Goal: Task Accomplishment & Management: Use online tool/utility

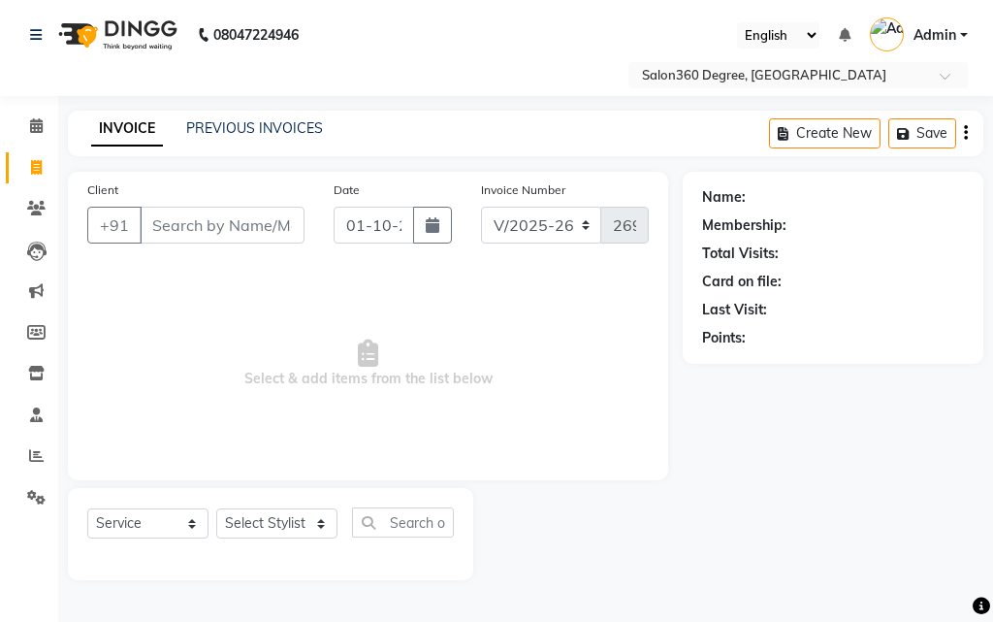
select select "5215"
select select "service"
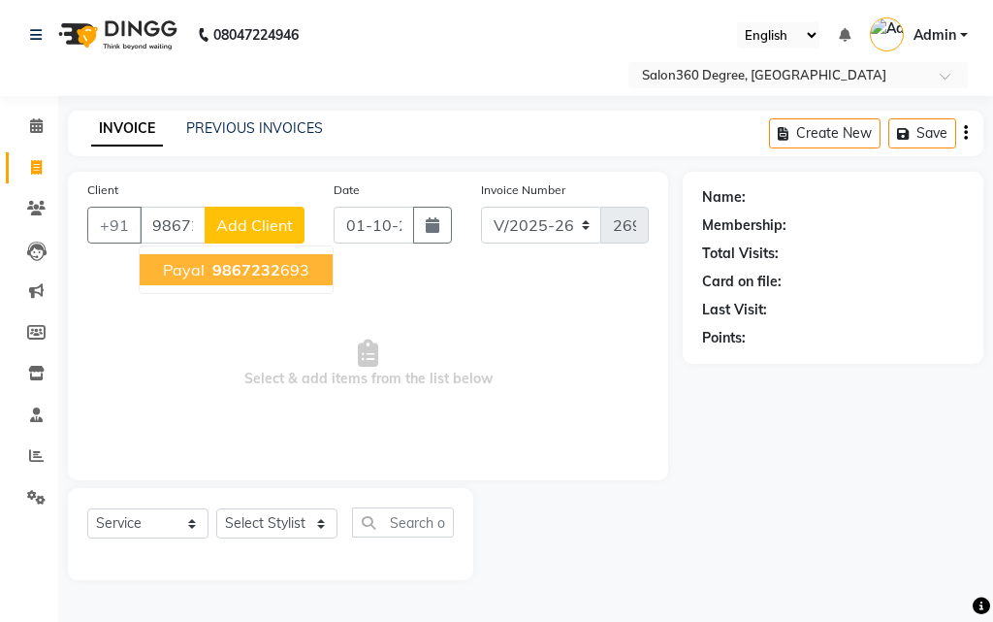
click at [221, 275] on span "9867232" at bounding box center [246, 269] width 68 height 19
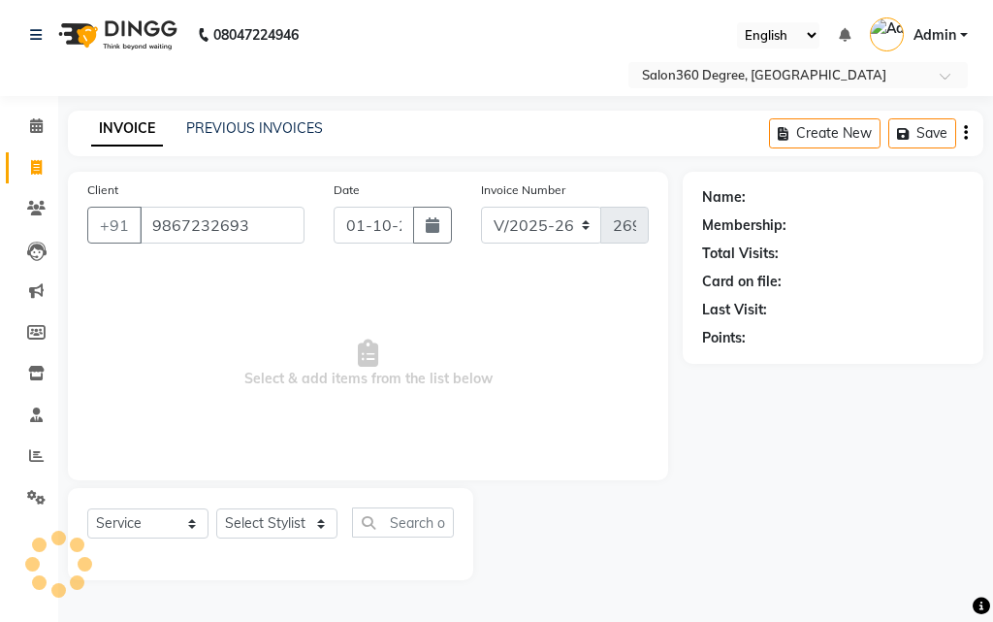
type input "9867232693"
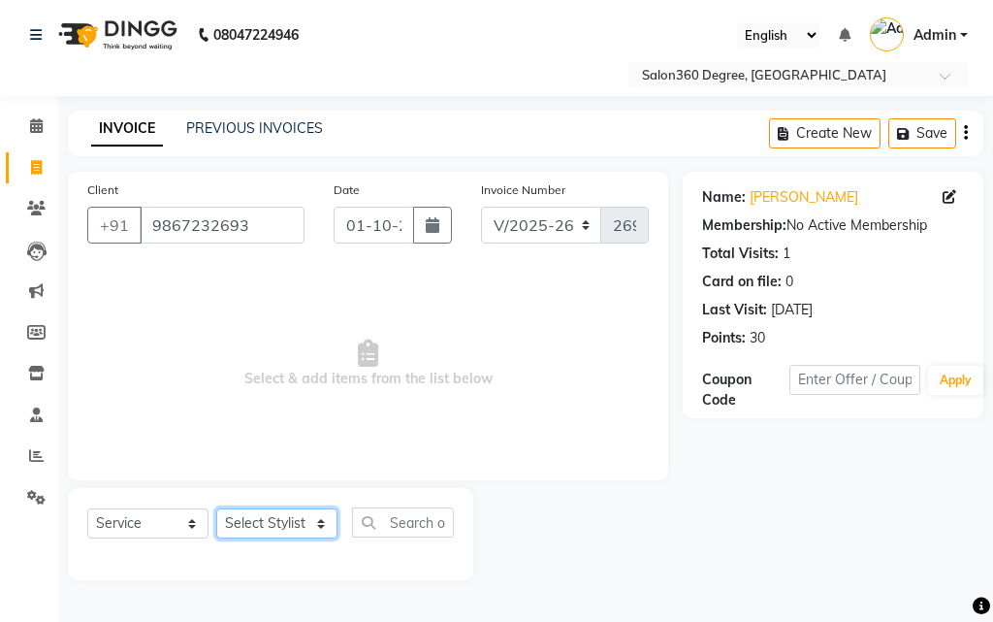
drag, startPoint x: 299, startPoint y: 520, endPoint x: 286, endPoint y: 517, distance: 12.9
click at [298, 519] on select "Select Stylist [PERSON_NAME] [PERSON_NAME] dwarka [PERSON_NAME] khde [PERSON_NA…" at bounding box center [276, 523] width 121 height 30
select select "37037"
click at [216, 508] on select "Select Stylist [PERSON_NAME] [PERSON_NAME] dwarka [PERSON_NAME] khde [PERSON_NA…" at bounding box center [276, 523] width 121 height 30
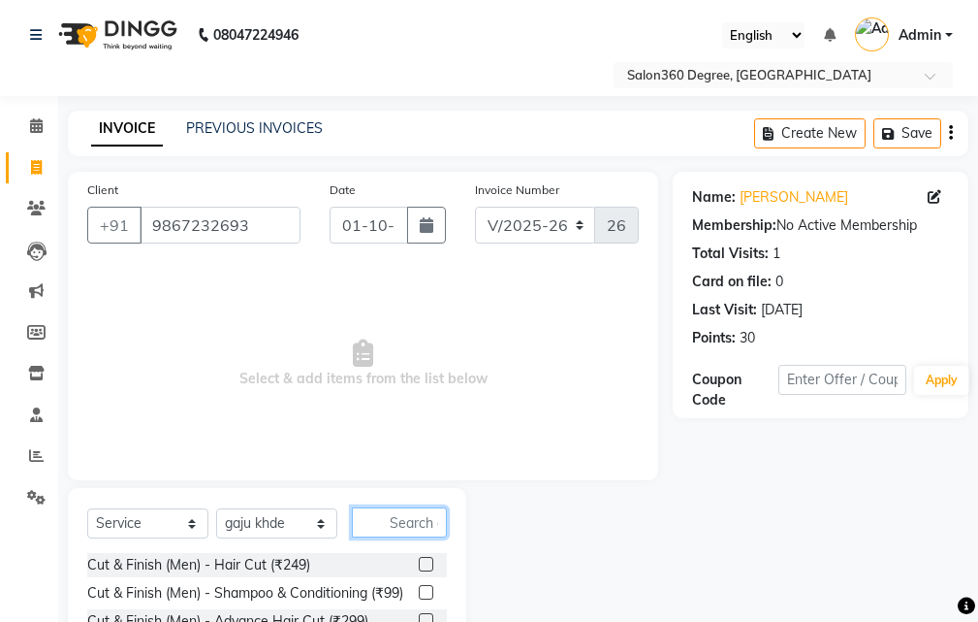
click at [392, 527] on input "text" at bounding box center [399, 522] width 95 height 30
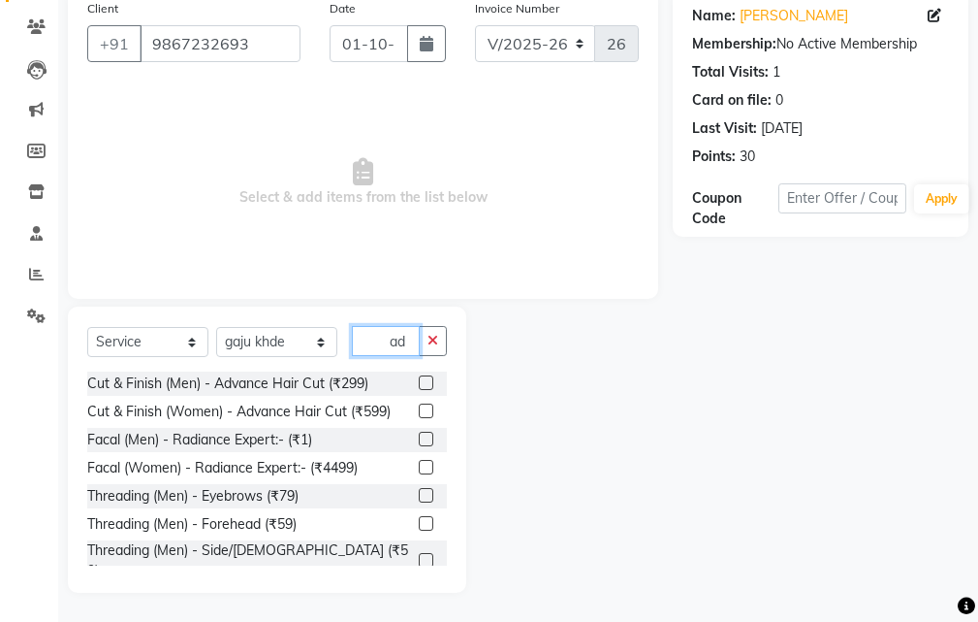
type input "ad"
drag, startPoint x: 412, startPoint y: 411, endPoint x: 417, endPoint y: 389, distance: 22.8
click at [419, 411] on label at bounding box center [426, 410] width 15 height 15
click at [419, 411] on input "checkbox" at bounding box center [425, 411] width 13 height 13
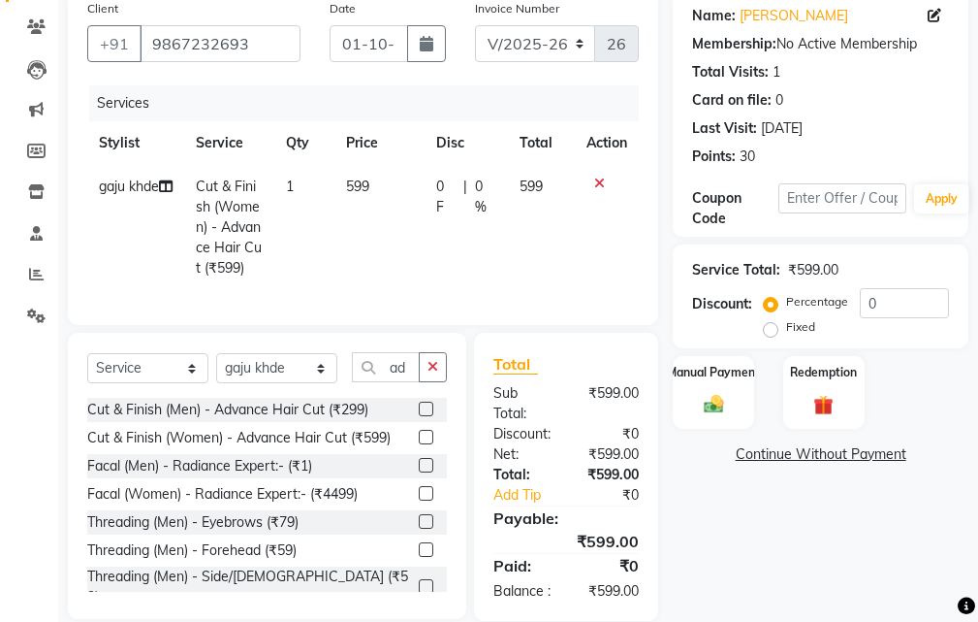
checkbox input "false"
click at [405, 237] on td "599" at bounding box center [380, 227] width 91 height 125
select select "37037"
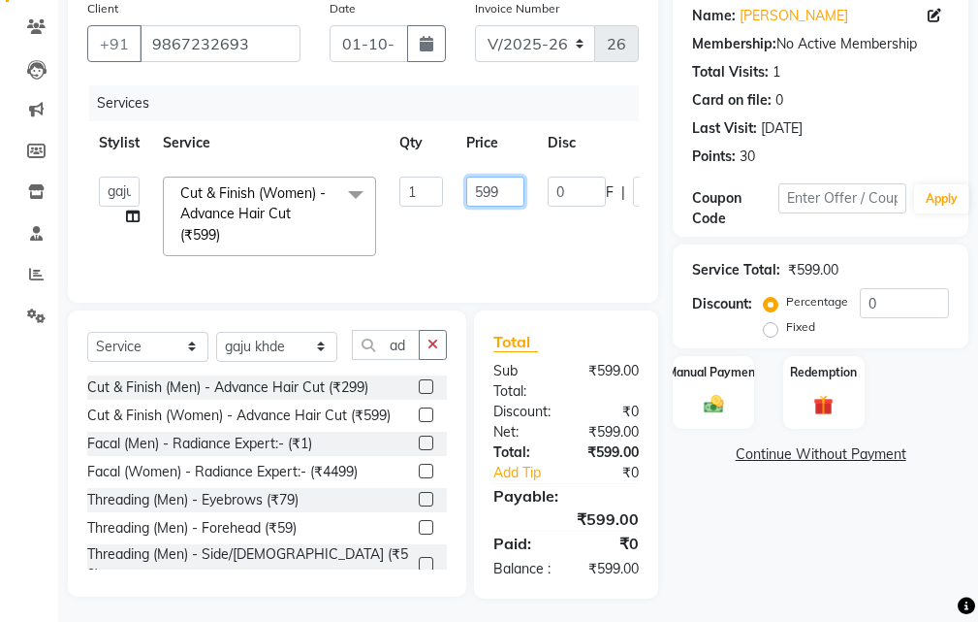
click at [512, 194] on input "599" at bounding box center [495, 191] width 58 height 30
type input "5"
type input "600"
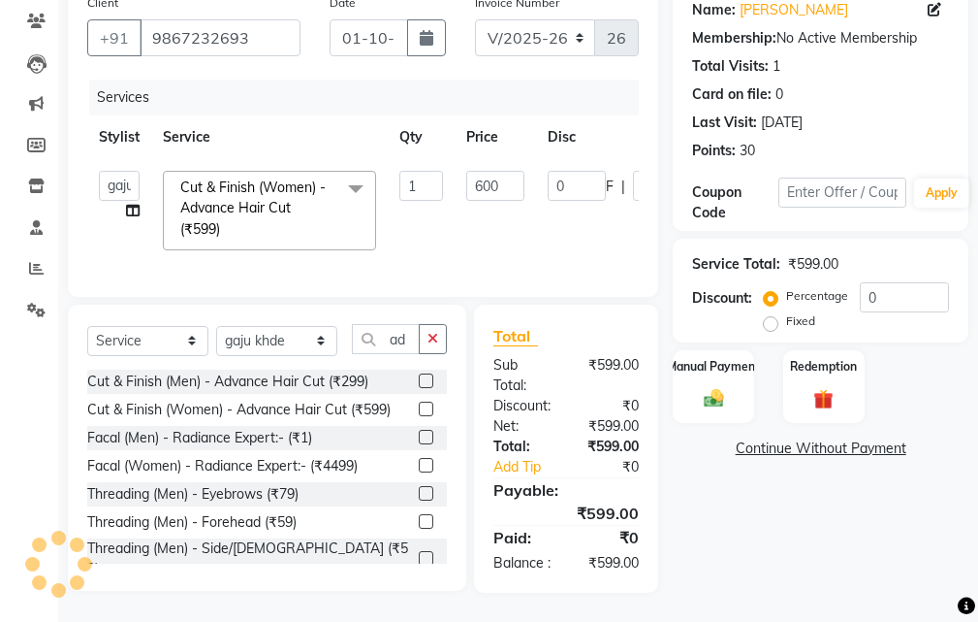
click at [708, 467] on div "Name: [PERSON_NAME] Membership: No Active Membership Total Visits: 1 Card on fi…" at bounding box center [828, 288] width 310 height 608
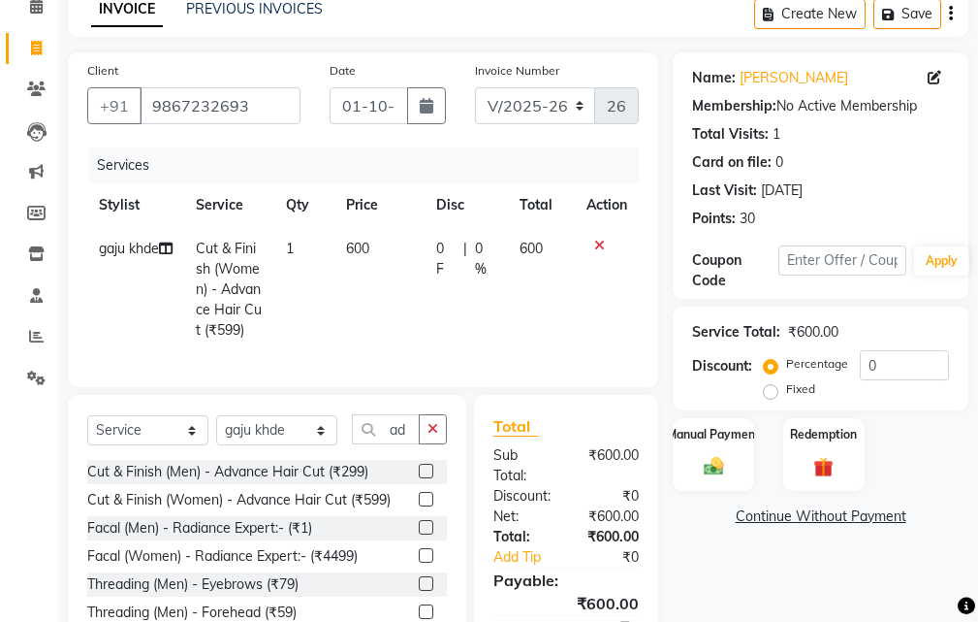
scroll to position [244, 0]
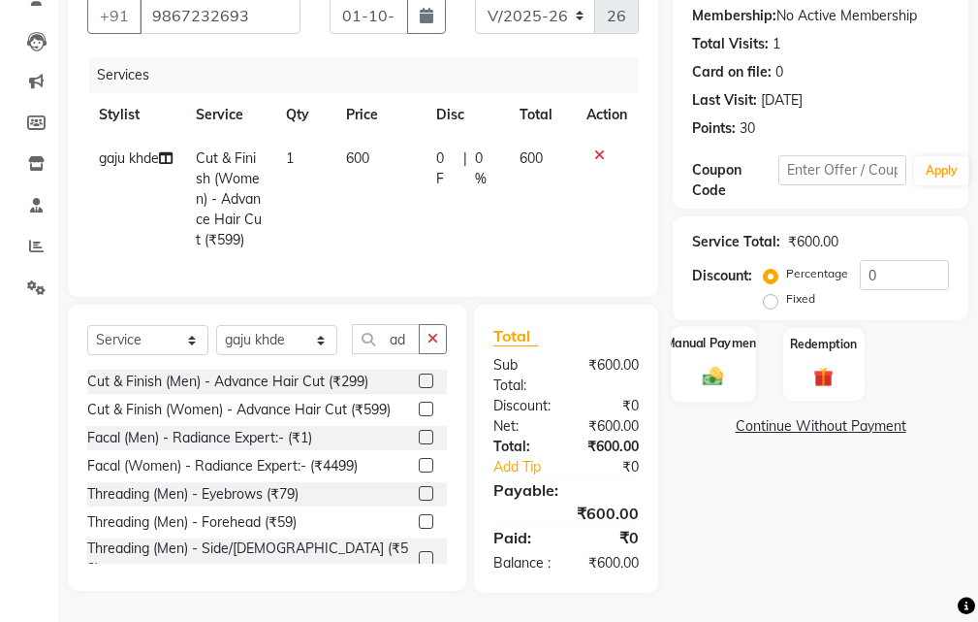
click at [706, 365] on img at bounding box center [713, 376] width 33 height 23
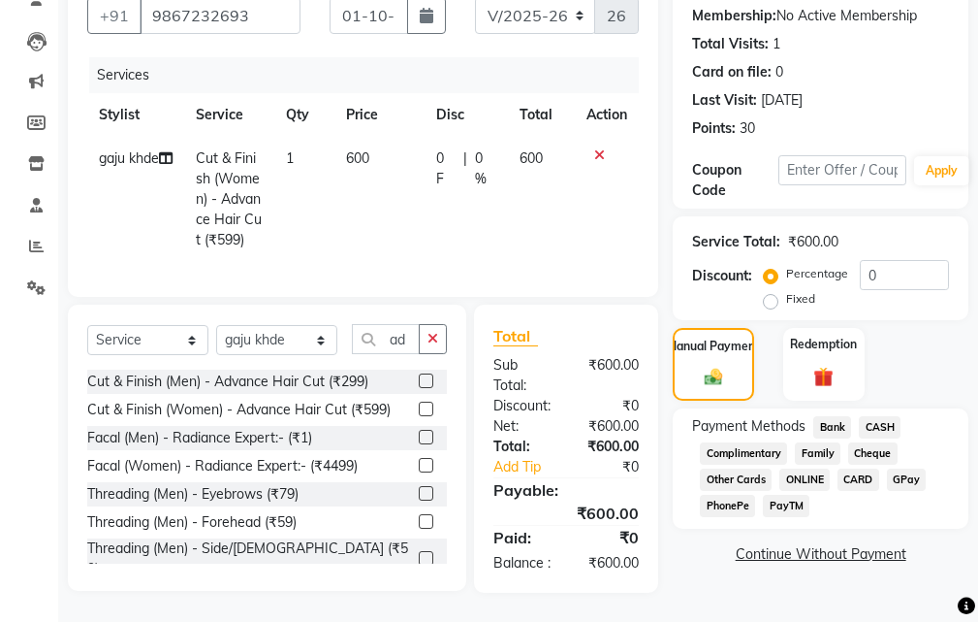
click at [846, 416] on span "Bank" at bounding box center [833, 427] width 38 height 22
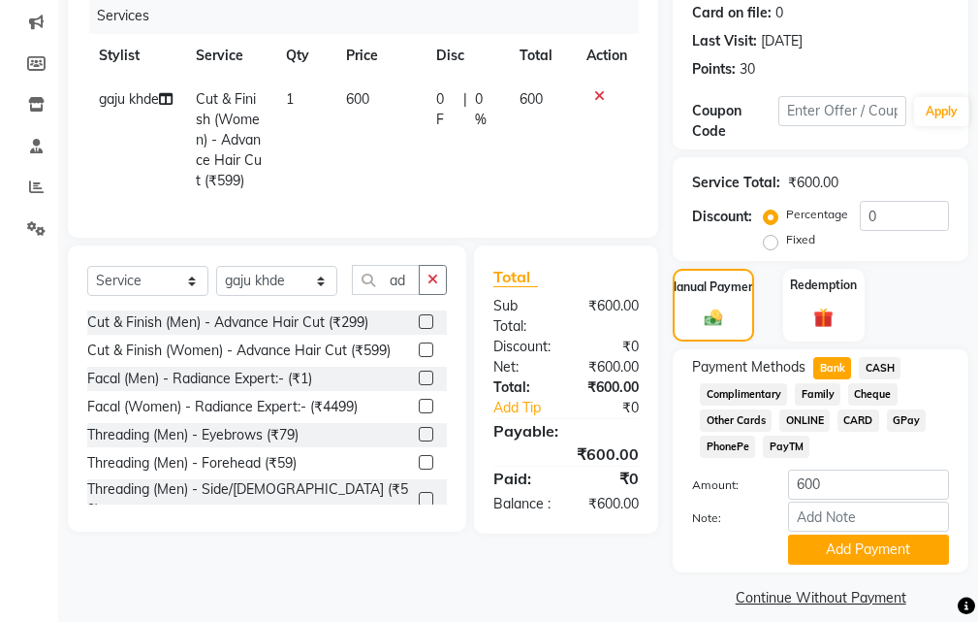
scroll to position [288, 0]
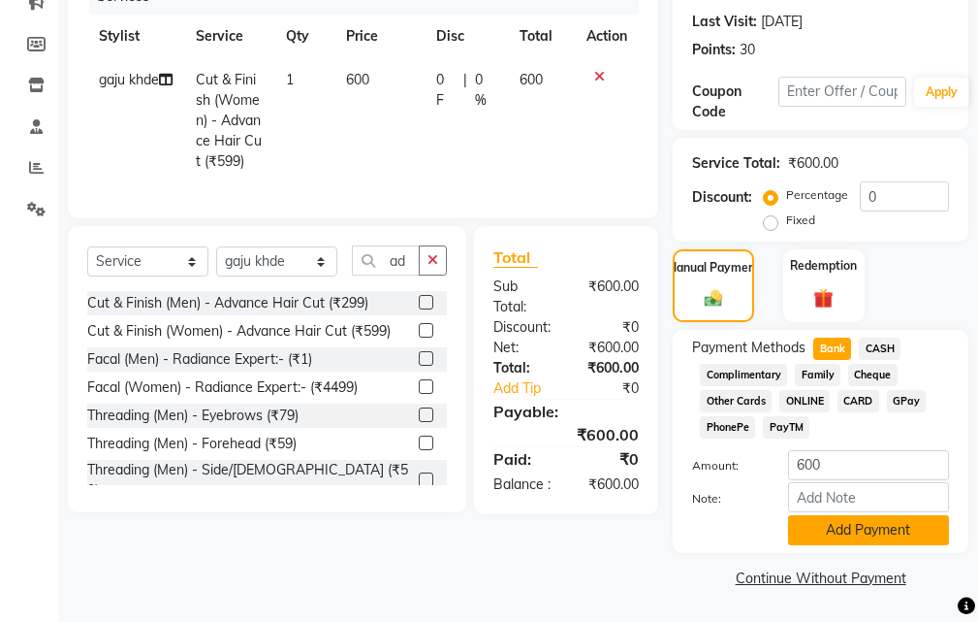
click at [825, 519] on button "Add Payment" at bounding box center [868, 530] width 161 height 30
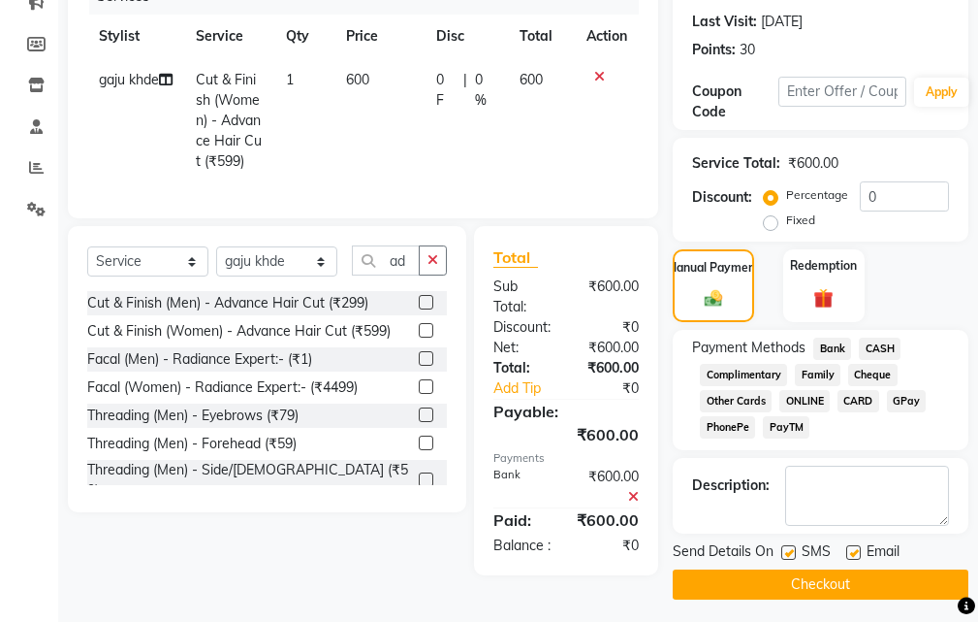
click at [817, 581] on button "Checkout" at bounding box center [821, 584] width 296 height 30
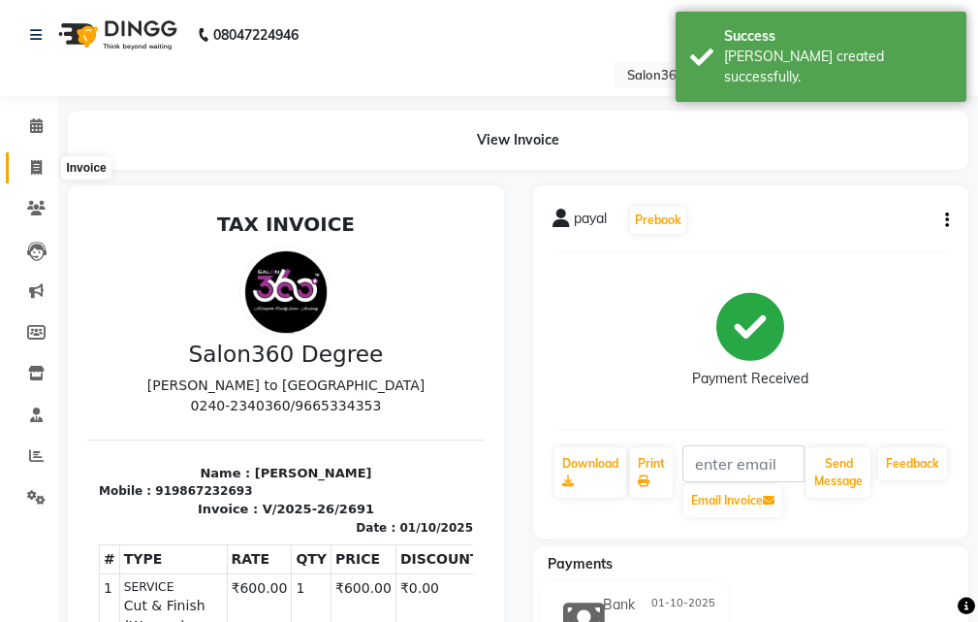
click at [28, 171] on span at bounding box center [36, 168] width 34 height 22
select select "service"
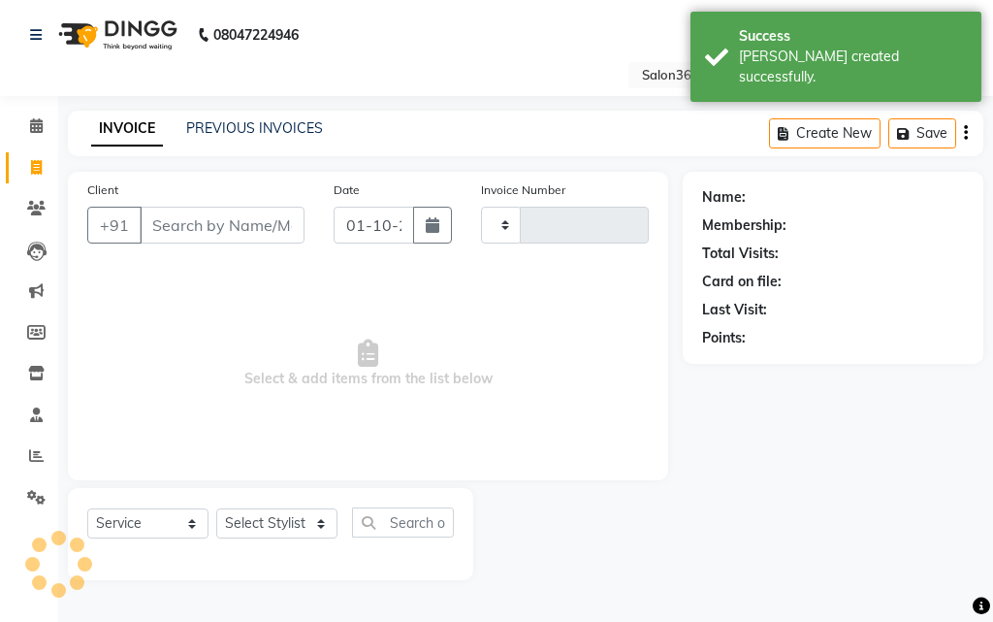
type input "2692"
select select "5215"
